Goal: Task Accomplishment & Management: Manage account settings

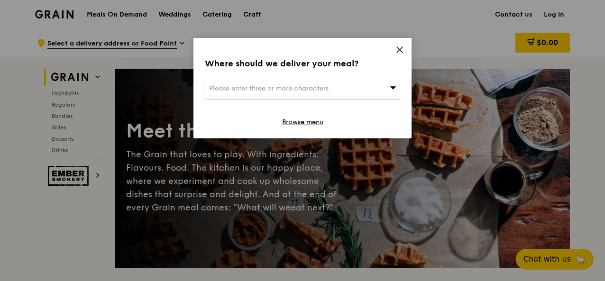
click at [401, 51] on icon at bounding box center [400, 50] width 6 height 6
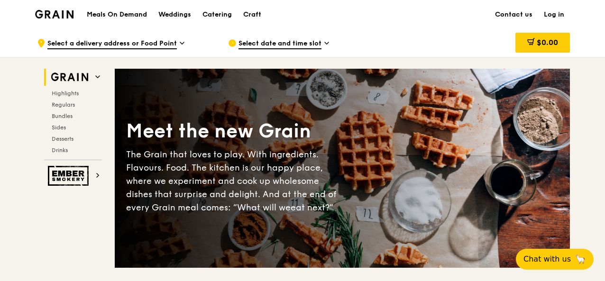
click at [552, 12] on link "Log in" at bounding box center [554, 14] width 32 height 28
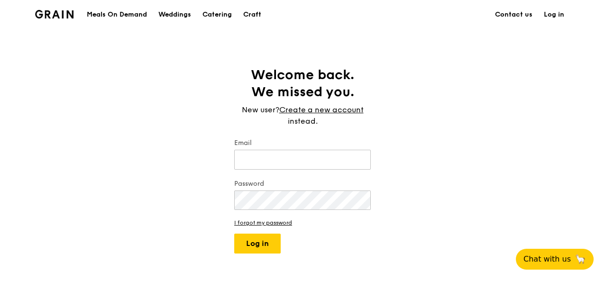
type input "[EMAIL_ADDRESS][DOMAIN_NAME]"
click at [262, 244] on button "Log in" at bounding box center [257, 244] width 46 height 20
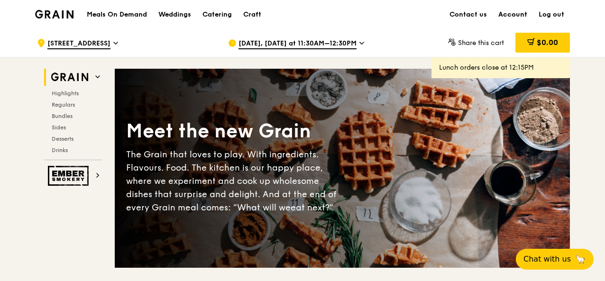
click at [514, 14] on link "Account" at bounding box center [512, 14] width 40 height 28
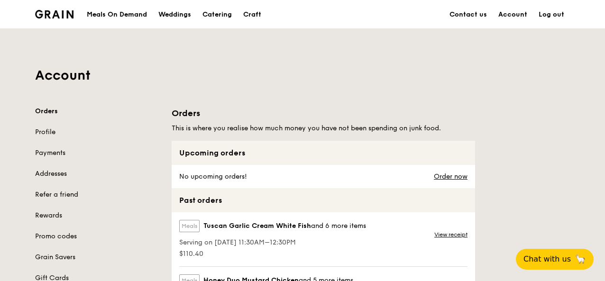
scroll to position [59, 0]
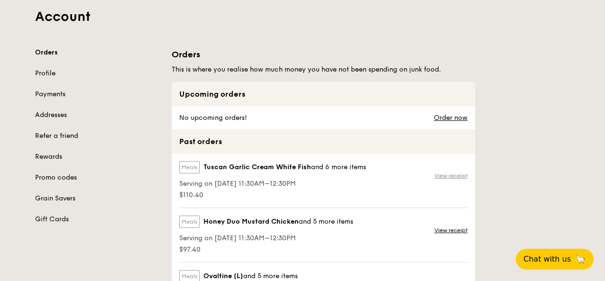
click at [449, 173] on link "View receipt" at bounding box center [450, 176] width 33 height 8
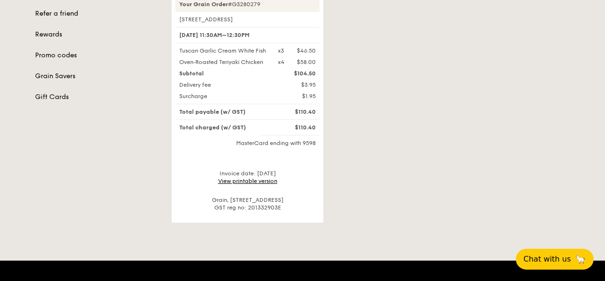
scroll to position [182, 0]
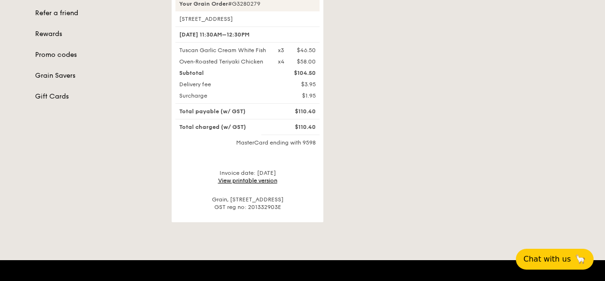
click at [258, 184] on link "View printable version" at bounding box center [247, 180] width 59 height 7
